Goal: Information Seeking & Learning: Check status

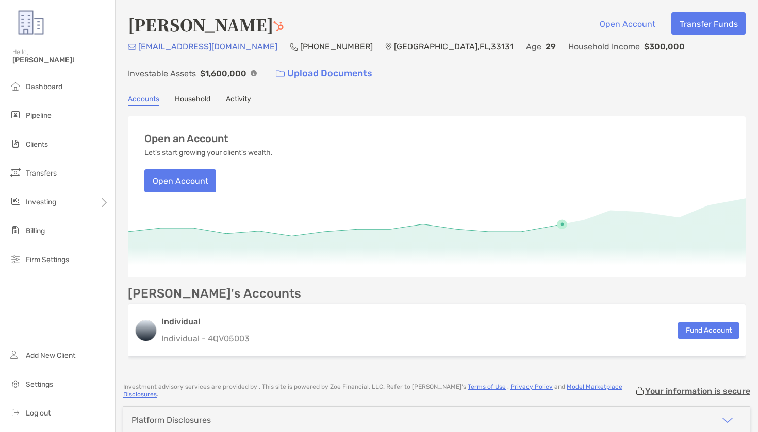
click at [239, 98] on link "Activity" at bounding box center [238, 100] width 25 height 11
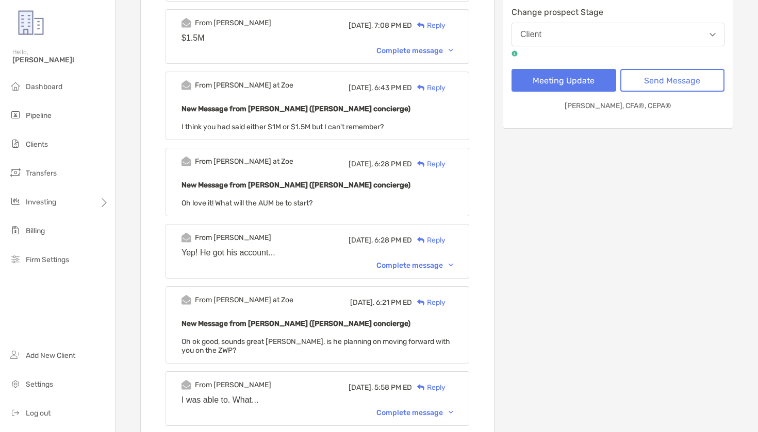
scroll to position [312, 0]
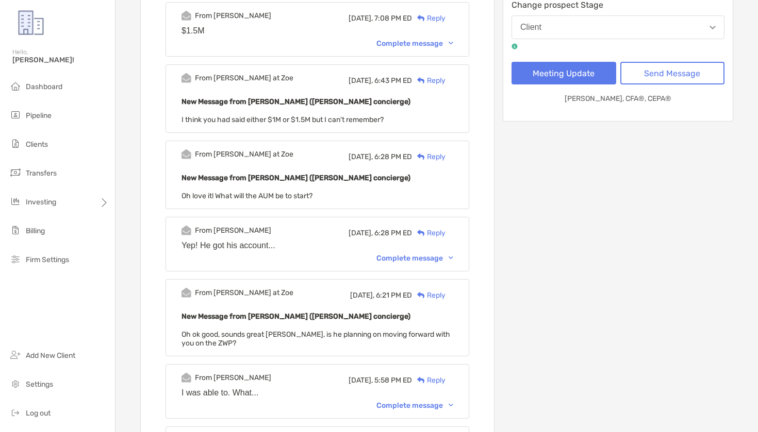
click at [426, 259] on div "Complete message" at bounding box center [414, 258] width 77 height 9
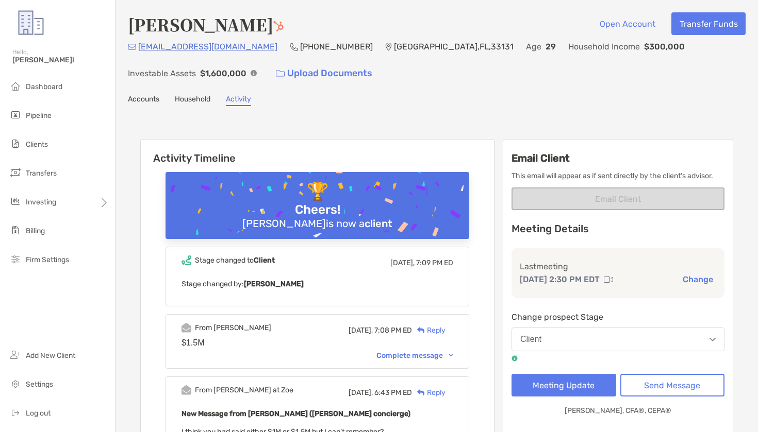
scroll to position [0, 0]
click at [152, 103] on link "Accounts" at bounding box center [143, 100] width 31 height 11
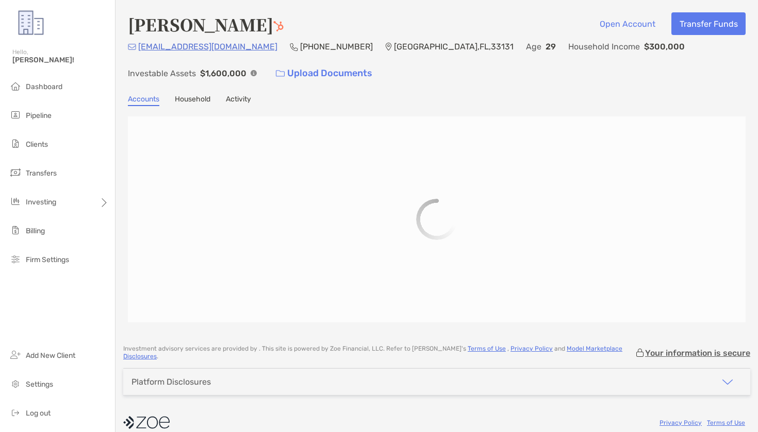
scroll to position [5, 0]
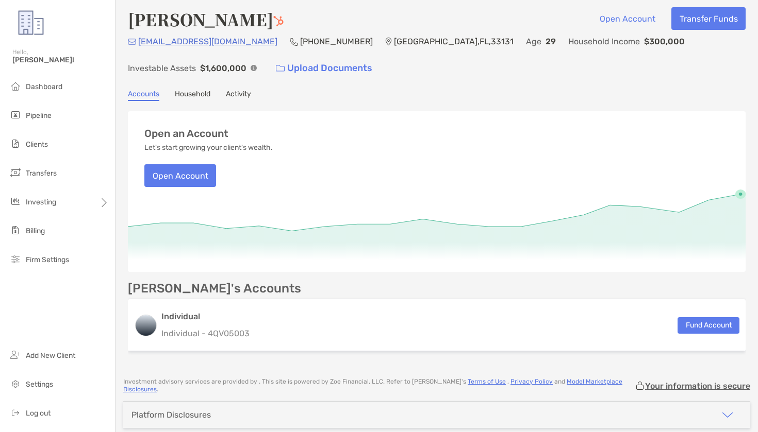
click at [231, 96] on link "Activity" at bounding box center [238, 95] width 25 height 11
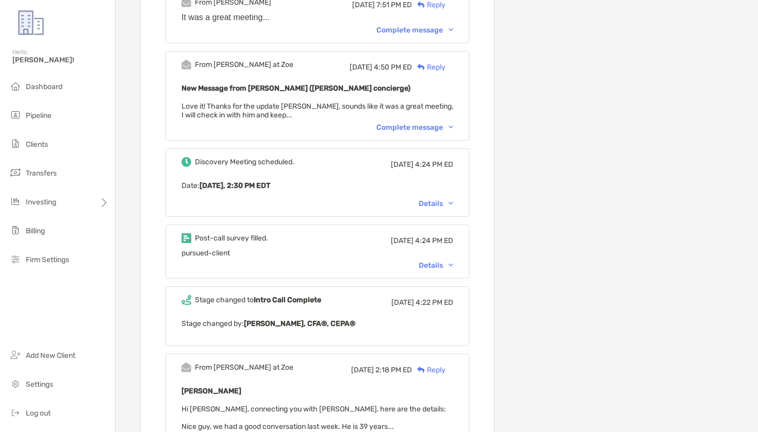
scroll to position [1130, 0]
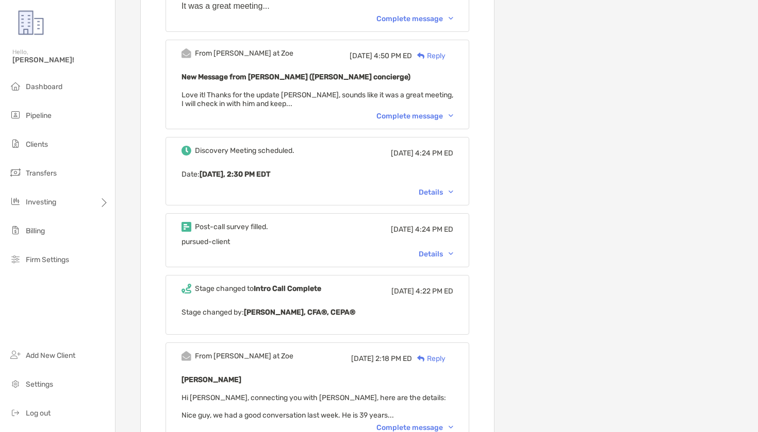
click at [435, 250] on div "Details" at bounding box center [435, 254] width 35 height 9
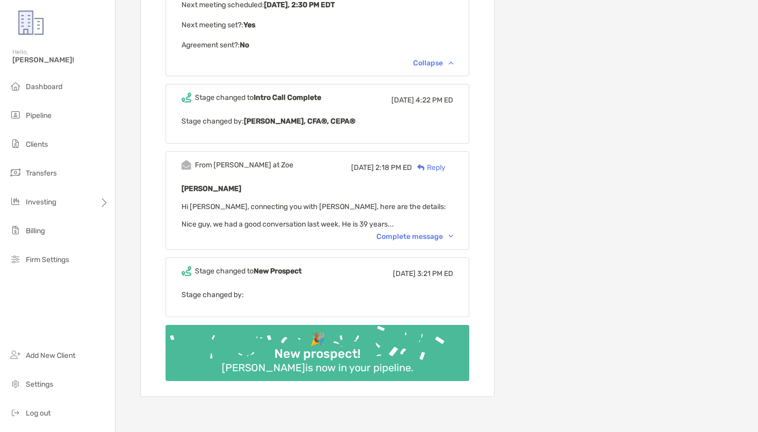
scroll to position [1523, 0]
click at [428, 242] on div "Complete message" at bounding box center [414, 237] width 77 height 9
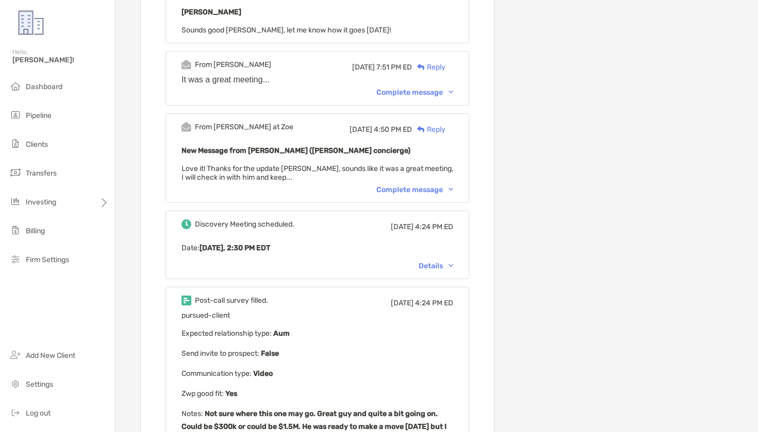
scroll to position [1034, 0]
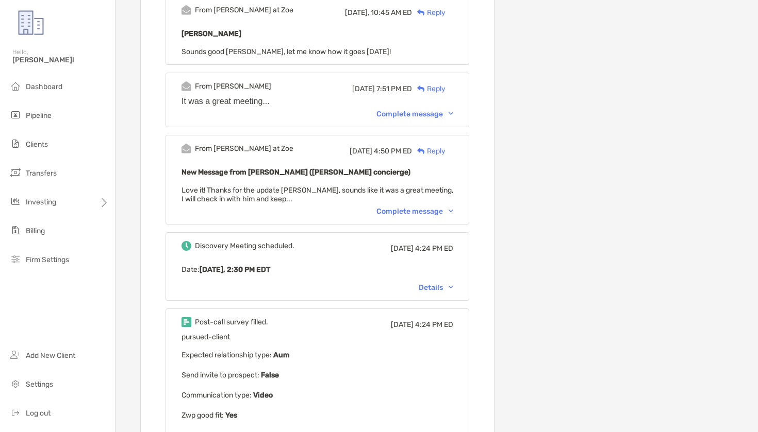
click at [398, 207] on div "From [PERSON_NAME] at [PERSON_NAME][DATE] 4:50 PM ED Reply New Message from [PE…" at bounding box center [317, 180] width 304 height 90
click at [424, 97] on div "It was a great meeting..." at bounding box center [317, 101] width 272 height 9
click at [421, 97] on div "From [PERSON_NAME][DATE] 7:51 PM ED Reply It was a great meeting... Complete me…" at bounding box center [317, 100] width 304 height 55
click at [420, 110] on div "Complete message" at bounding box center [414, 114] width 77 height 9
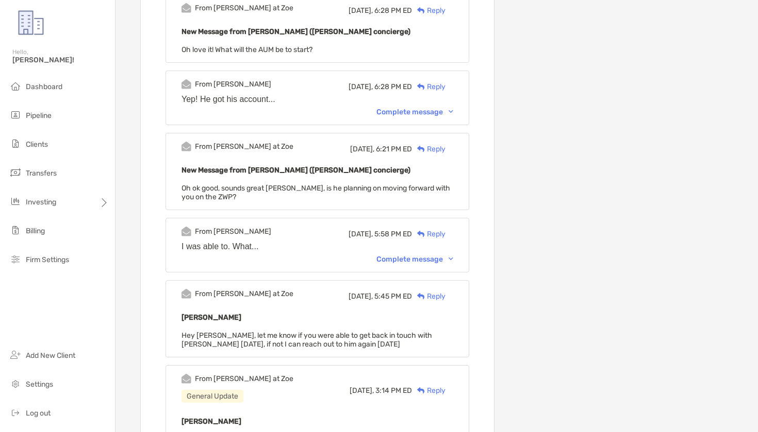
scroll to position [459, 0]
click at [406, 263] on div "From [PERSON_NAME] [DATE], 5:58 PM ED Reply I was able to. What... Complete mes…" at bounding box center [317, 244] width 304 height 55
click at [411, 255] on div "Complete message" at bounding box center [414, 259] width 77 height 9
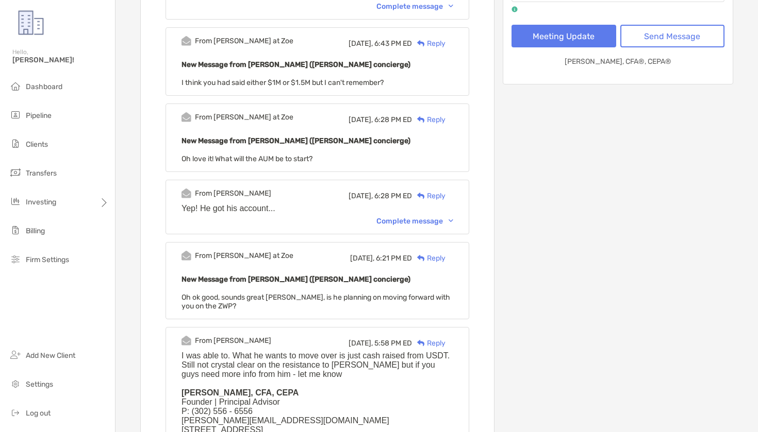
scroll to position [346, 0]
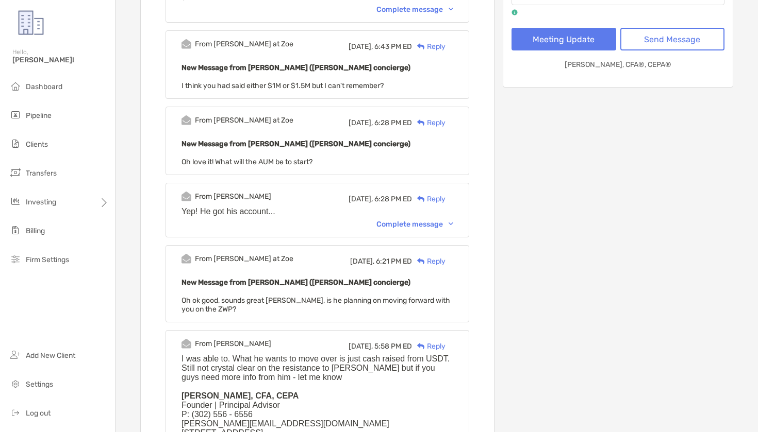
click at [421, 222] on div "Complete message" at bounding box center [414, 224] width 77 height 9
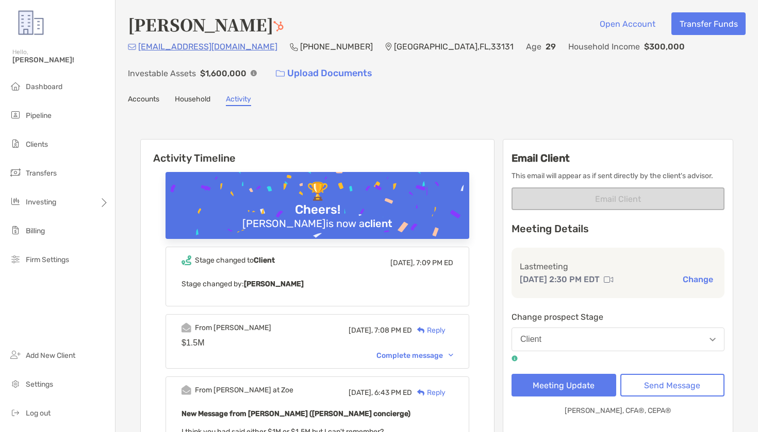
scroll to position [0, 0]
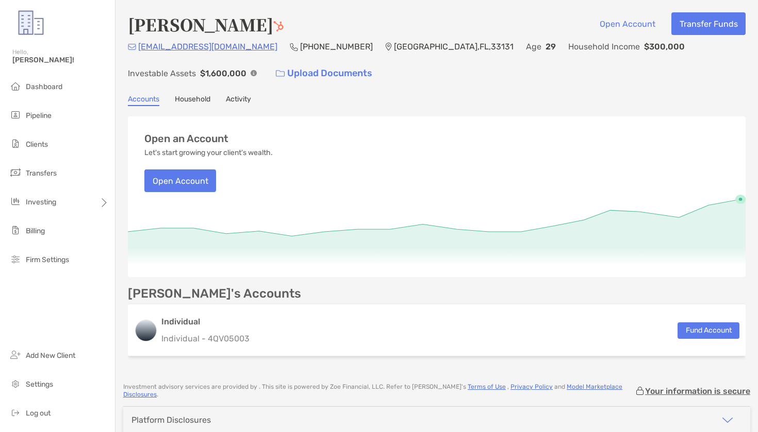
click at [248, 103] on link "Activity" at bounding box center [238, 100] width 25 height 11
